Goal: Task Accomplishment & Management: Manage account settings

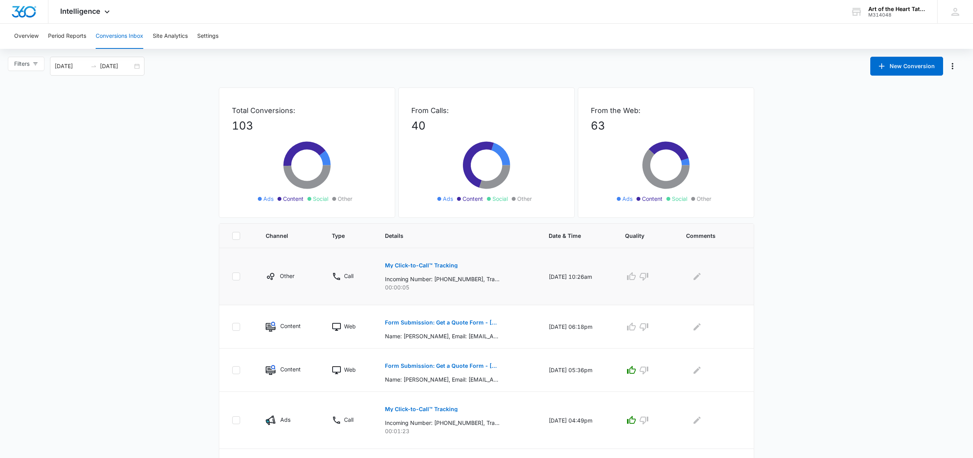
scroll to position [0, 0]
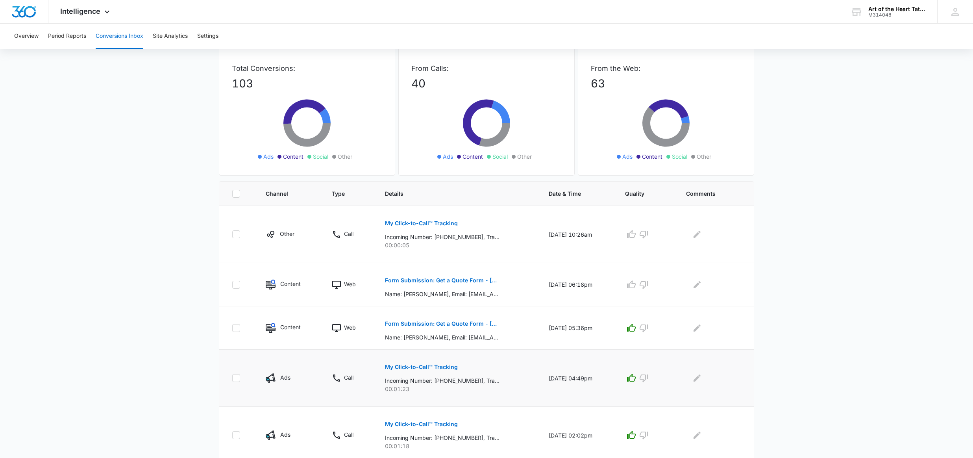
scroll to position [43, 0]
click at [460, 322] on p "Form Submission: Get a Quote Form - [US_STATE] (was previously both)" at bounding box center [442, 323] width 115 height 6
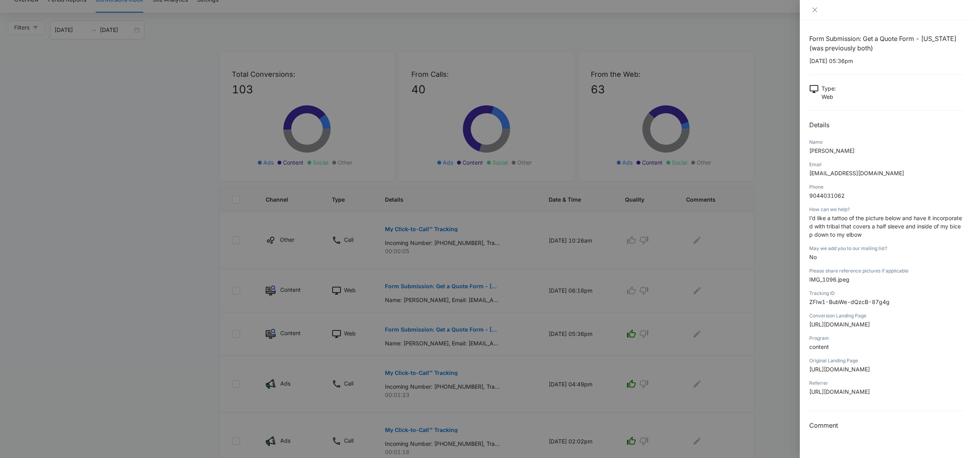
scroll to position [36, 0]
click at [743, 237] on div at bounding box center [486, 229] width 973 height 458
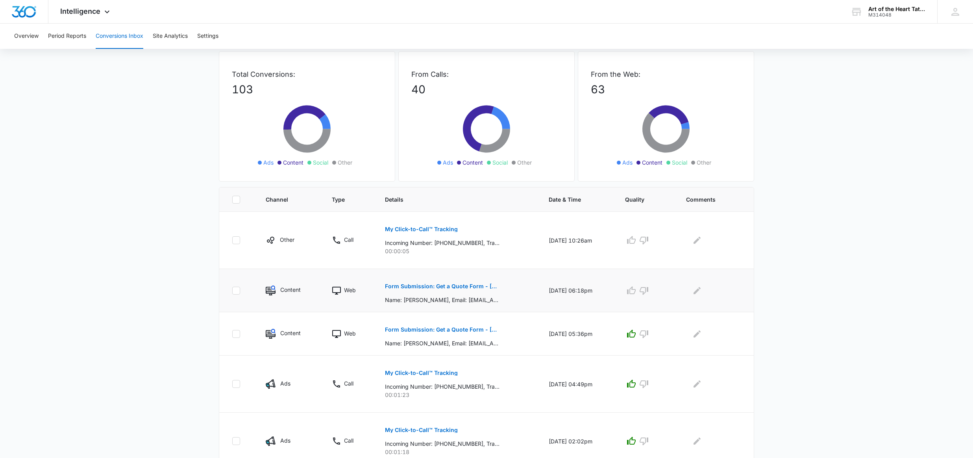
click at [451, 287] on p "Form Submission: Get a Quote Form - [US_STATE] (was previously both)" at bounding box center [442, 287] width 115 height 6
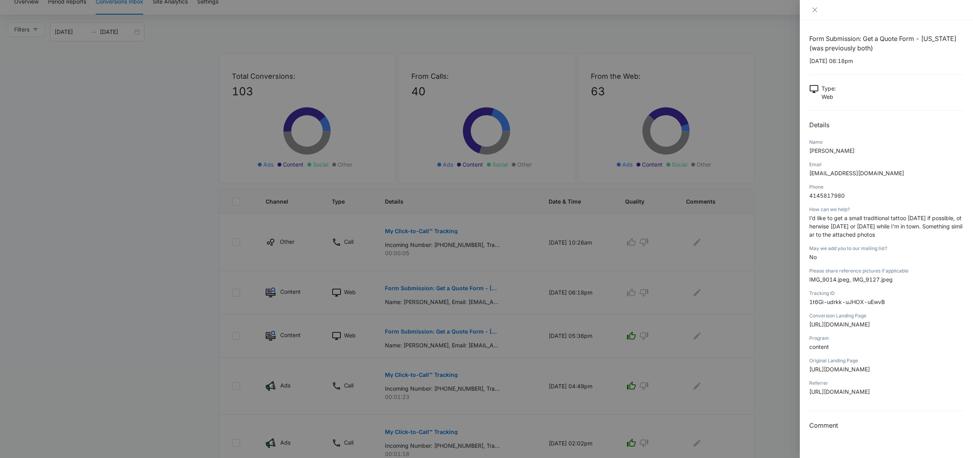
click at [733, 291] on div at bounding box center [486, 229] width 973 height 458
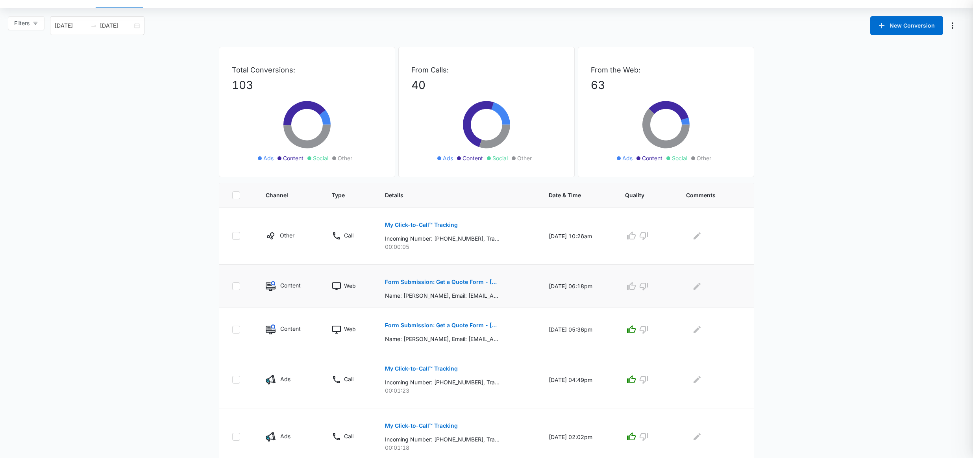
scroll to position [41, 0]
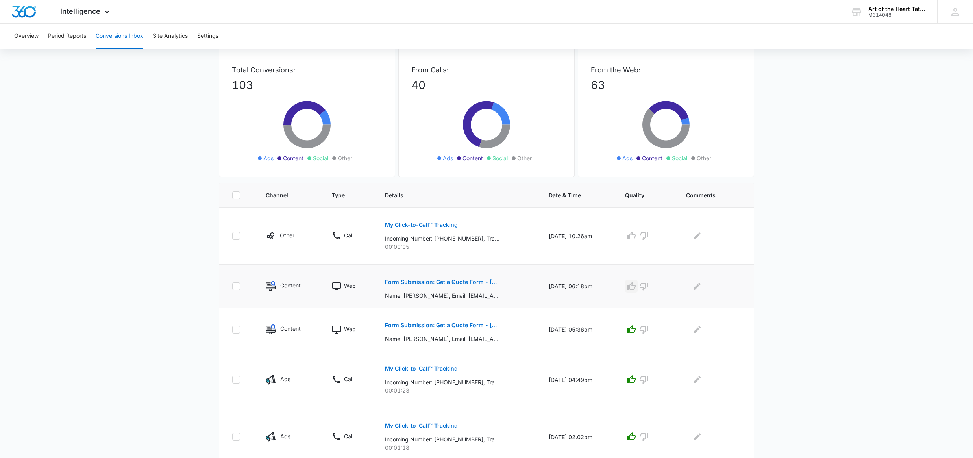
click at [634, 288] on icon "button" at bounding box center [631, 286] width 9 height 9
click at [634, 239] on icon "button" at bounding box center [631, 235] width 9 height 9
